Goal: Information Seeking & Learning: Learn about a topic

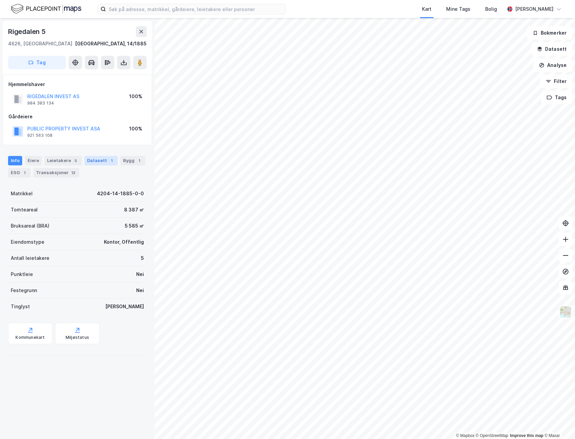
click at [92, 160] on div "Datasett 1" at bounding box center [100, 160] width 33 height 9
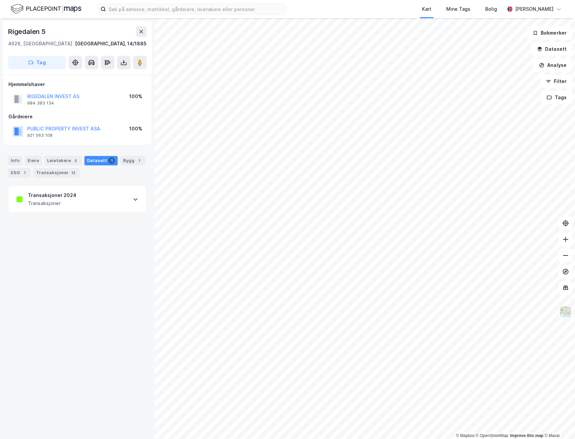
click at [100, 202] on div "Transaksjoner 2024 Transaksjoner" at bounding box center [77, 199] width 138 height 27
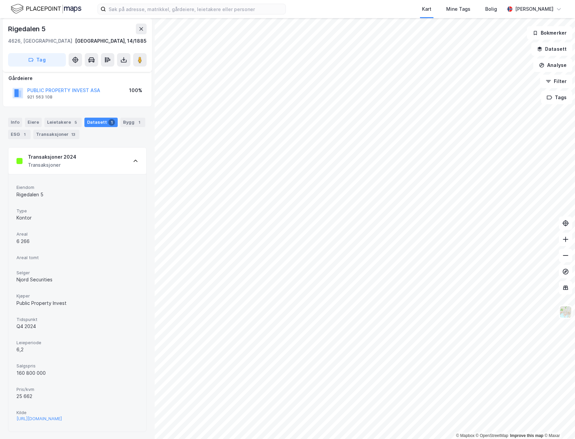
scroll to position [51, 0]
drag, startPoint x: 24, startPoint y: 359, endPoint x: 43, endPoint y: 357, distance: 19.0
click at [43, 357] on div "Eiendom Rigedalen 5 Type Kontor Areal 6 266 Areal tomt Selger Njord Securities …" at bounding box center [77, 302] width 138 height 258
click at [48, 415] on div "[URL][DOMAIN_NAME]" at bounding box center [38, 418] width 45 height 6
